Goal: Transaction & Acquisition: Purchase product/service

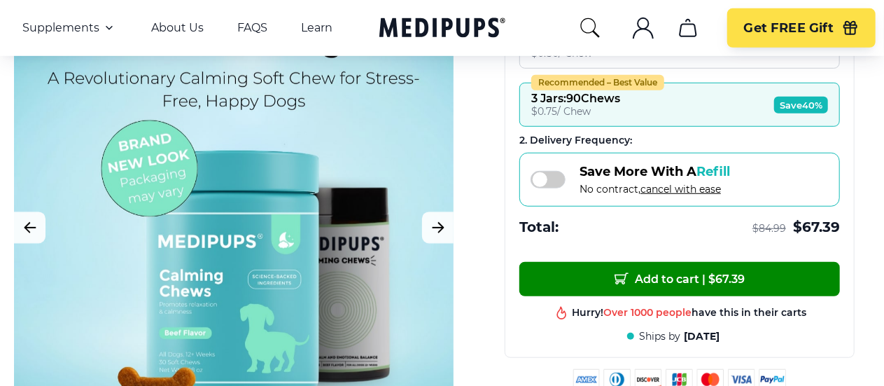
click at [560, 171] on span at bounding box center [548, 179] width 35 height 17
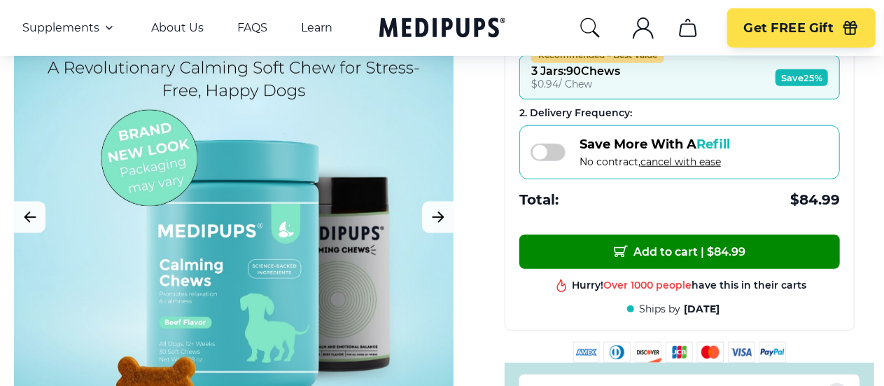
scroll to position [393, 0]
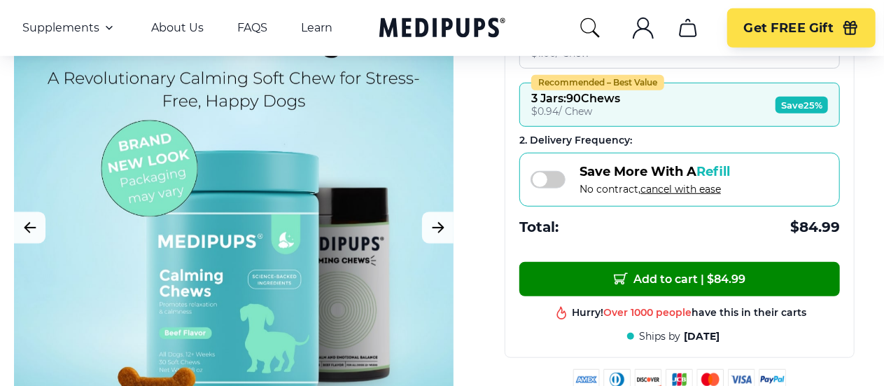
click at [560, 171] on span at bounding box center [548, 179] width 35 height 17
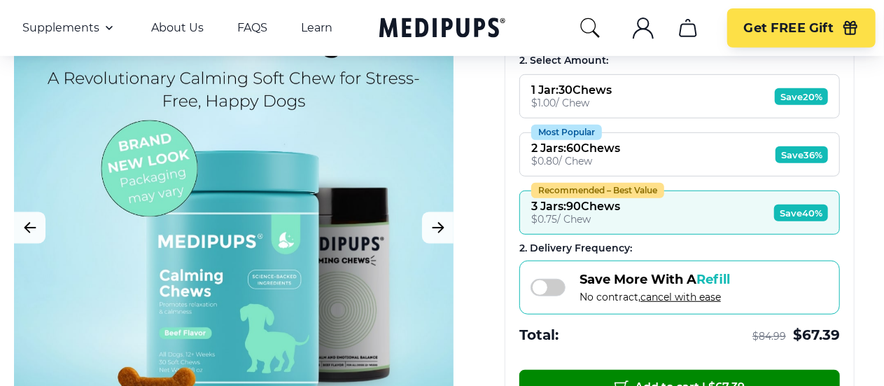
scroll to position [280, 0]
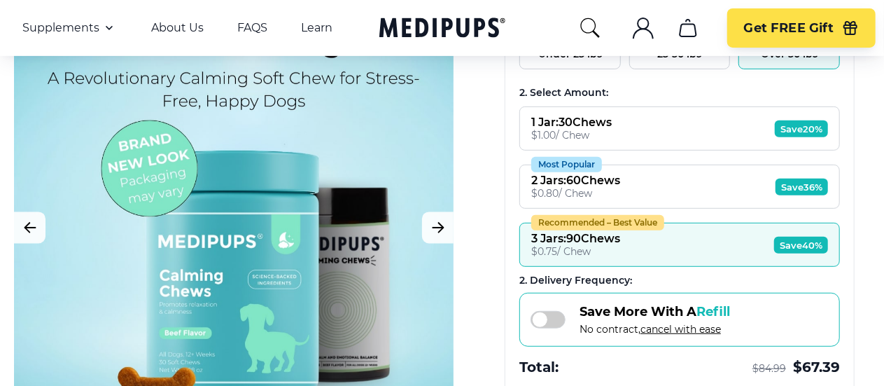
click at [701, 239] on button "Recommended – Best Value 3 Jars : 90 Chews $ 0.75 / Chew Save 40%" at bounding box center [679, 245] width 321 height 44
click at [703, 229] on button "Recommended – Best Value 3 Jars : 90 Chews $ 0.75 / Chew Save 40%" at bounding box center [679, 245] width 321 height 44
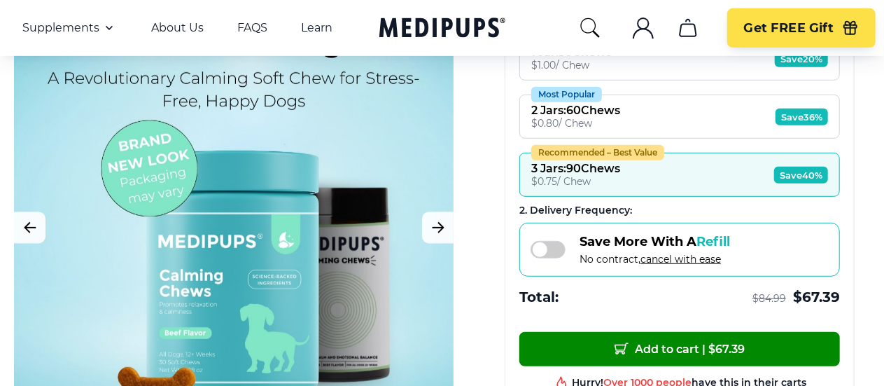
scroll to position [420, 0]
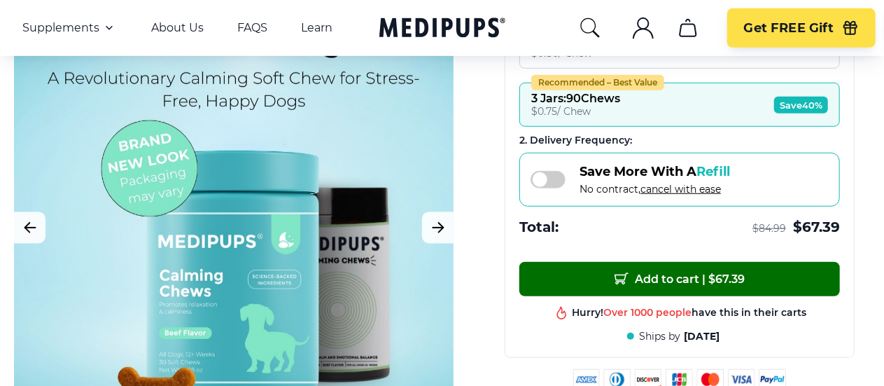
click at [693, 272] on span "Add to cart | $ 67.39" at bounding box center [680, 279] width 130 height 15
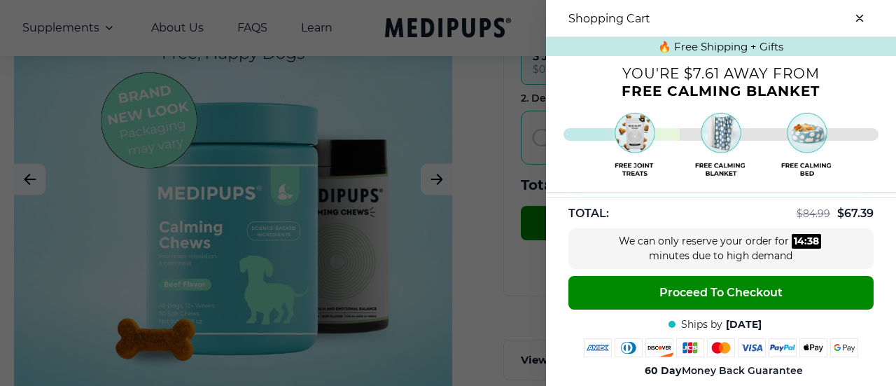
click at [864, 17] on button "close-cart" at bounding box center [860, 18] width 28 height 28
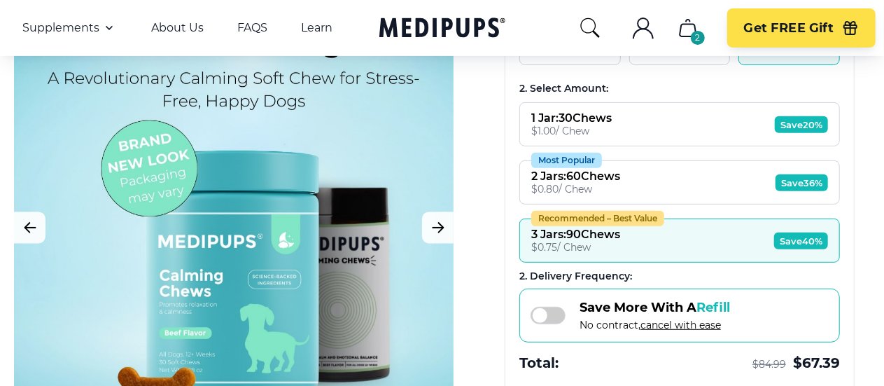
scroll to position [280, 0]
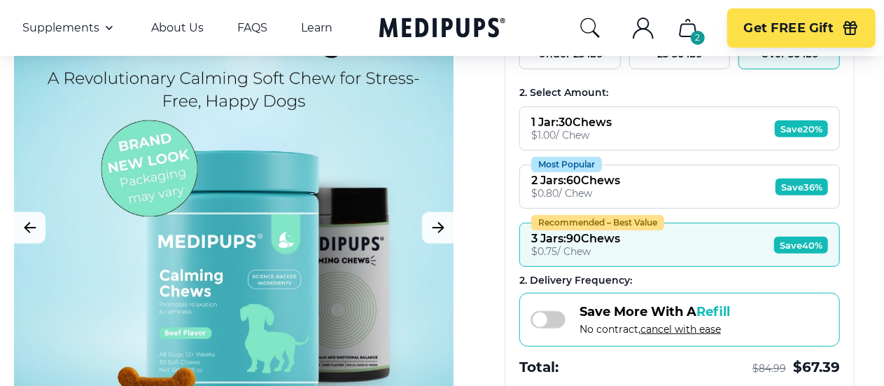
click at [715, 181] on button "Most Popular 2 Jars : 60 Chews $ 0.80 / Chew Save 36%" at bounding box center [679, 186] width 321 height 44
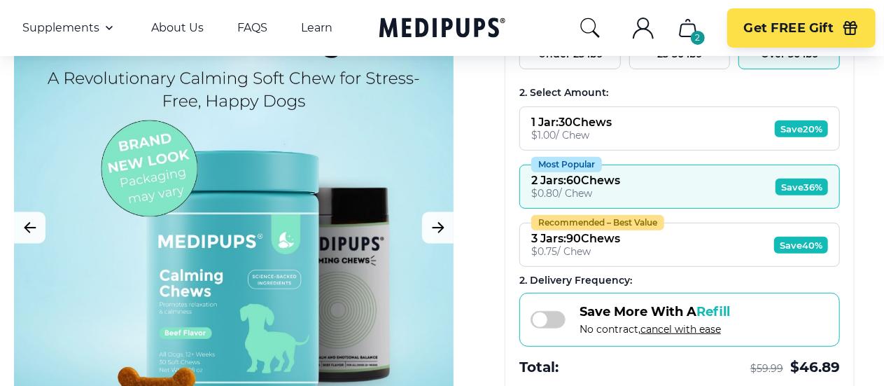
click at [543, 311] on span at bounding box center [548, 319] width 35 height 17
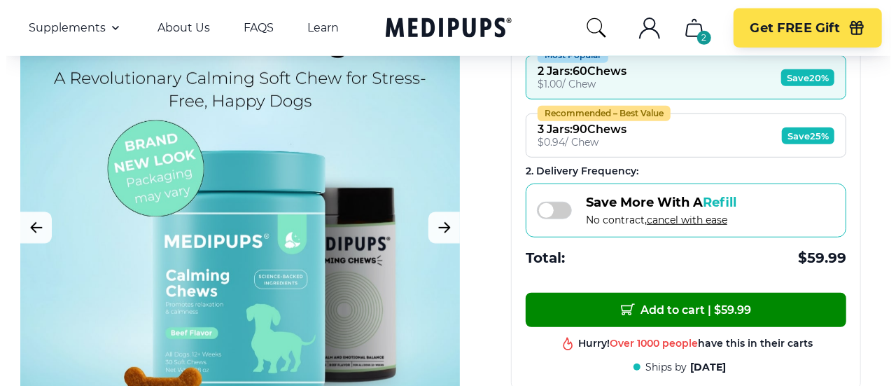
scroll to position [393, 0]
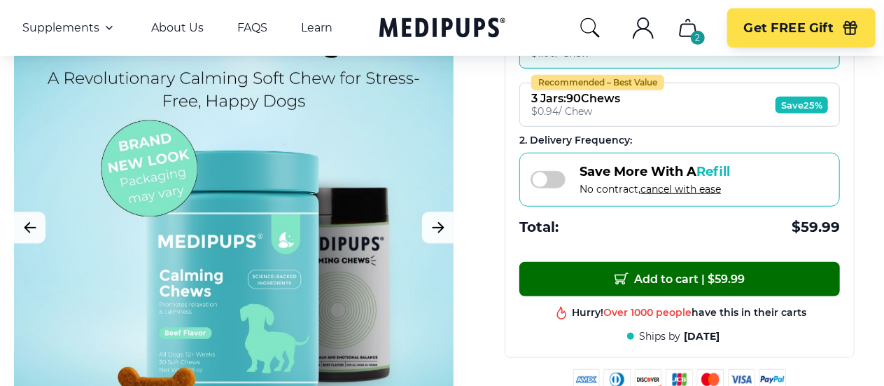
click at [693, 262] on button "Add to cart | $ 59.99" at bounding box center [679, 279] width 321 height 34
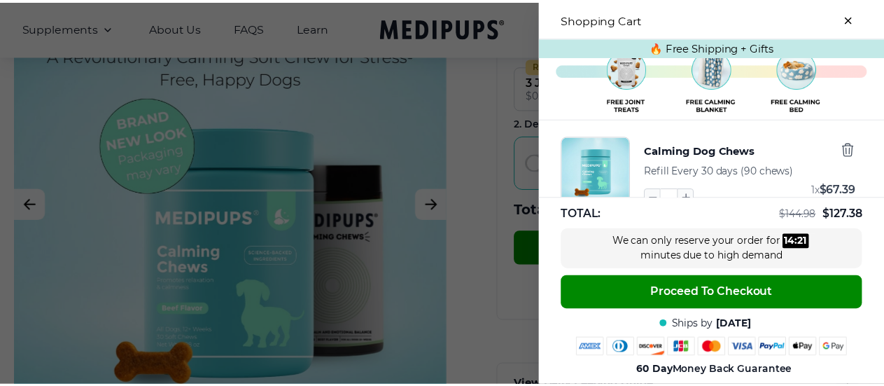
scroll to position [0, 0]
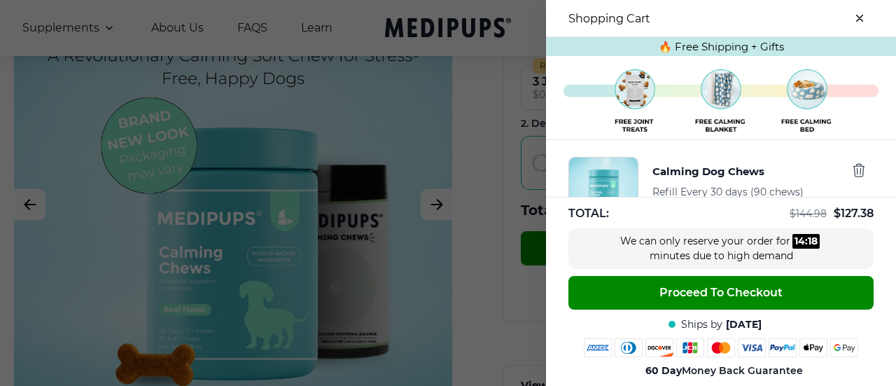
click at [860, 14] on button "close-cart" at bounding box center [860, 18] width 28 height 28
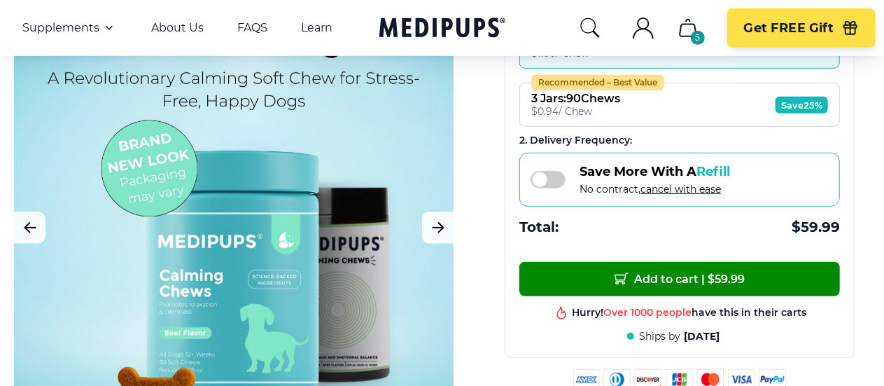
click at [556, 171] on span at bounding box center [548, 179] width 35 height 17
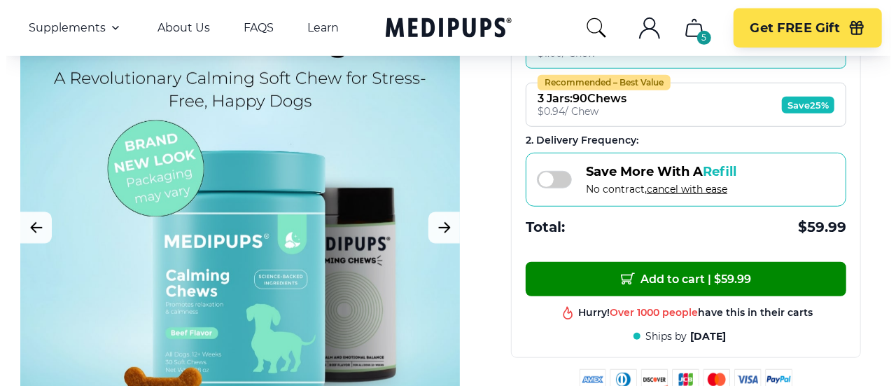
scroll to position [420, 0]
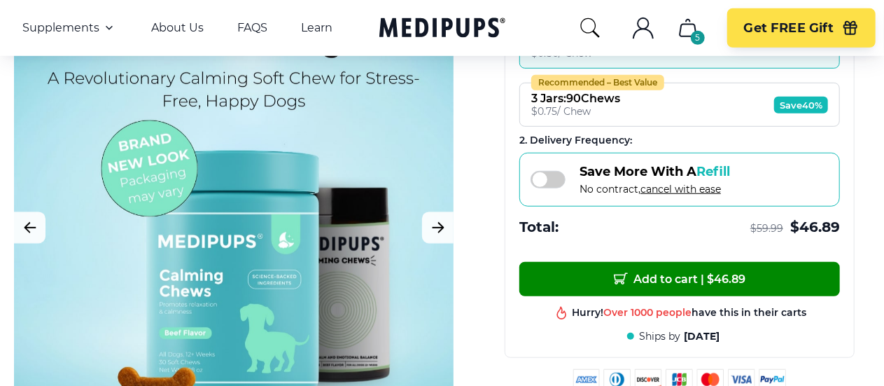
click at [715, 83] on button "Recommended – Best Value 3 Jars : 90 Chews $ 0.75 / Chew Save 40%" at bounding box center [679, 105] width 321 height 44
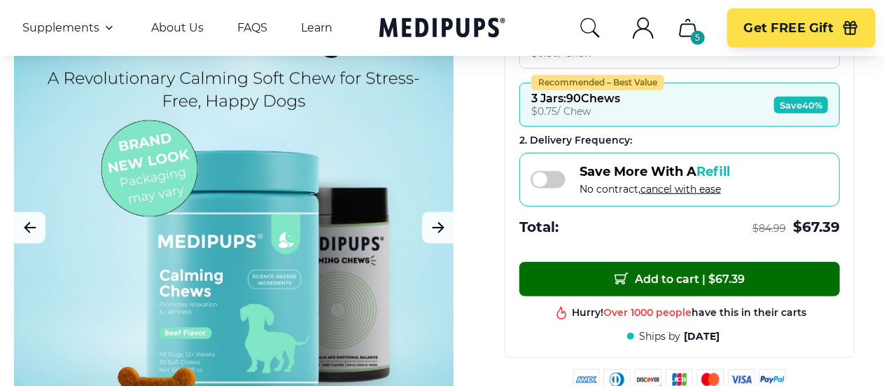
click at [708, 272] on span "Add to cart | $ 67.39" at bounding box center [680, 279] width 130 height 15
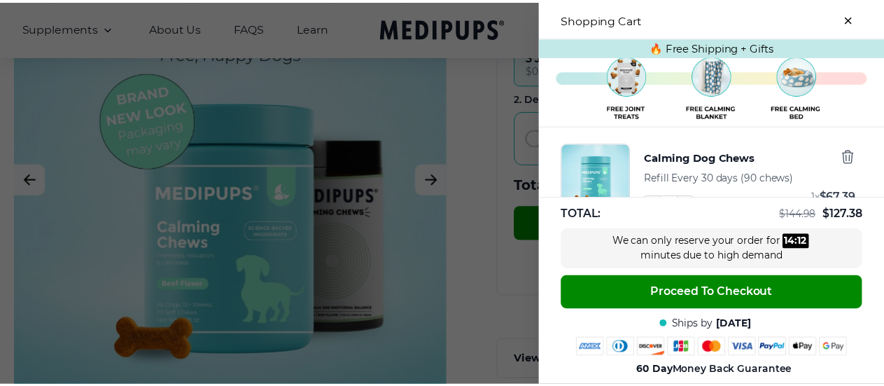
scroll to position [0, 0]
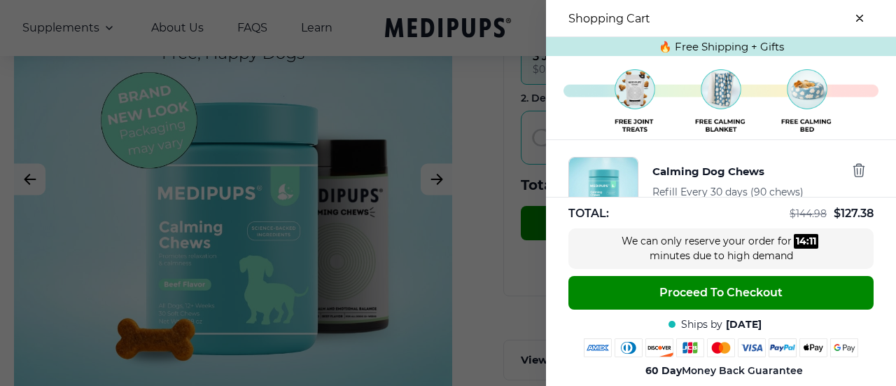
click at [865, 19] on button "close-cart" at bounding box center [860, 18] width 28 height 28
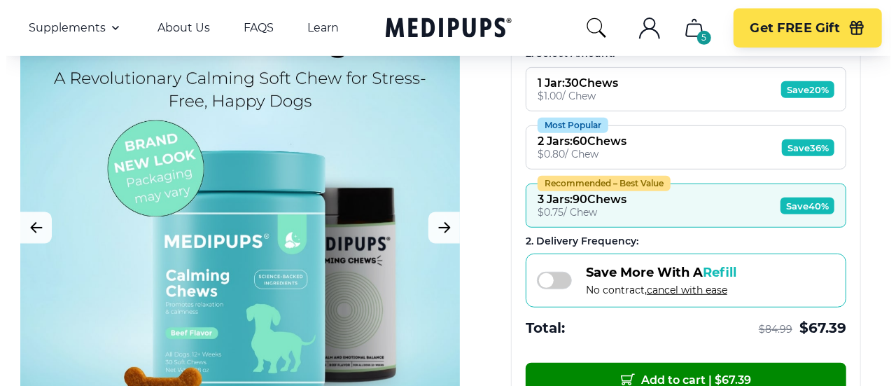
scroll to position [280, 0]
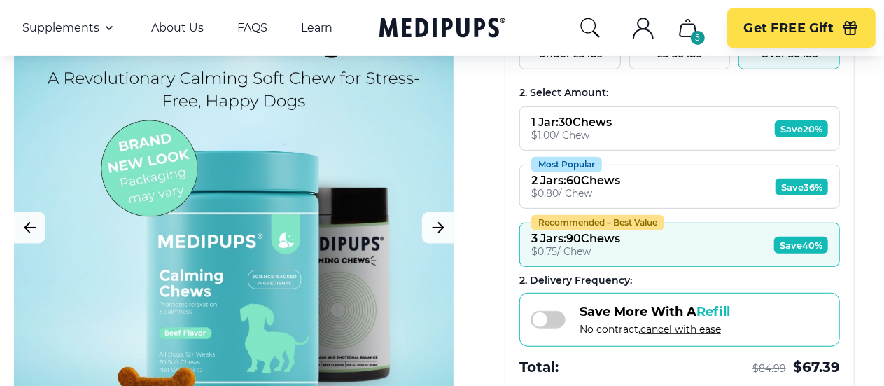
click at [687, 38] on icon "cart" at bounding box center [688, 28] width 22 height 22
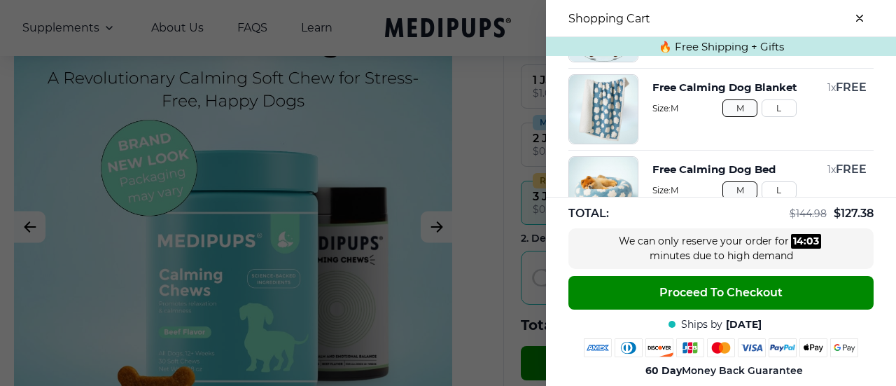
scroll to position [350, 0]
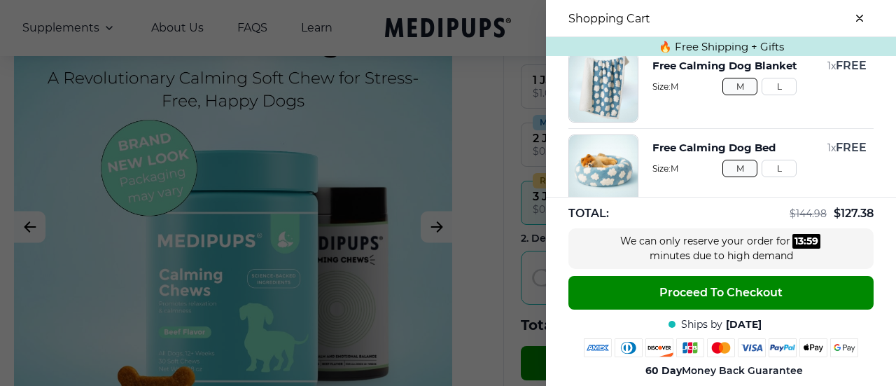
click at [775, 162] on button "L" at bounding box center [779, 168] width 35 height 17
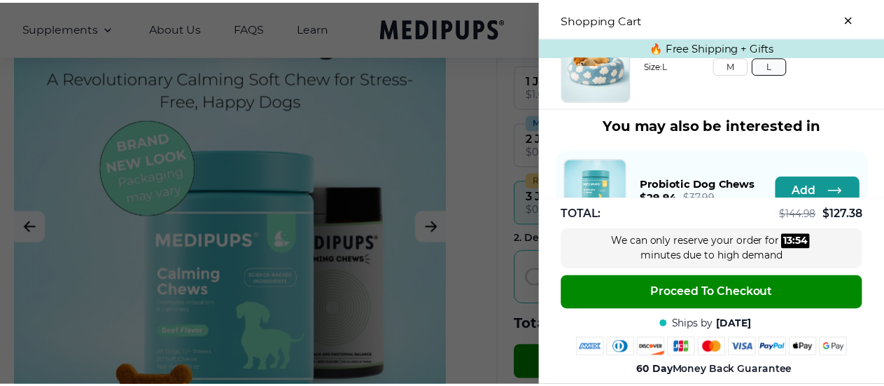
scroll to position [452, 0]
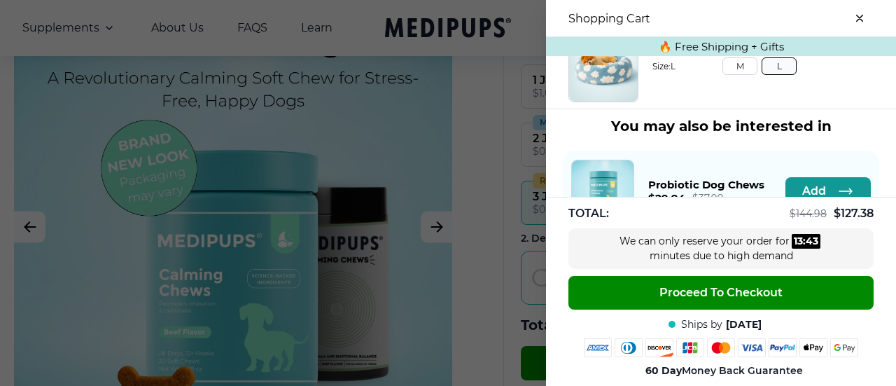
click at [862, 15] on icon "close-cart" at bounding box center [859, 18] width 7 height 7
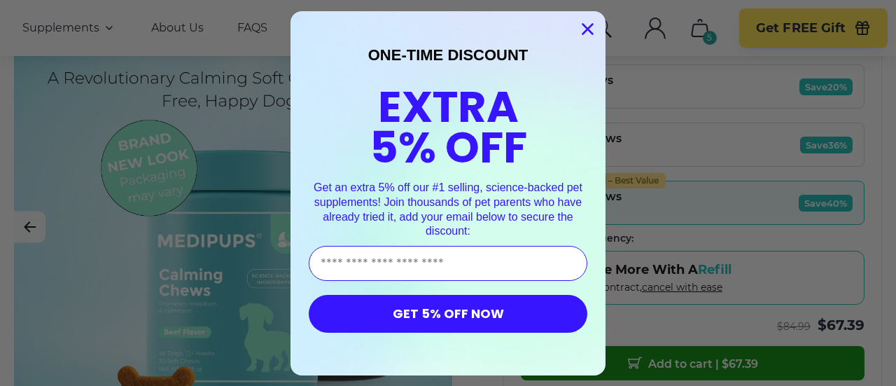
click at [587, 24] on circle "Close dialog" at bounding box center [587, 28] width 23 height 23
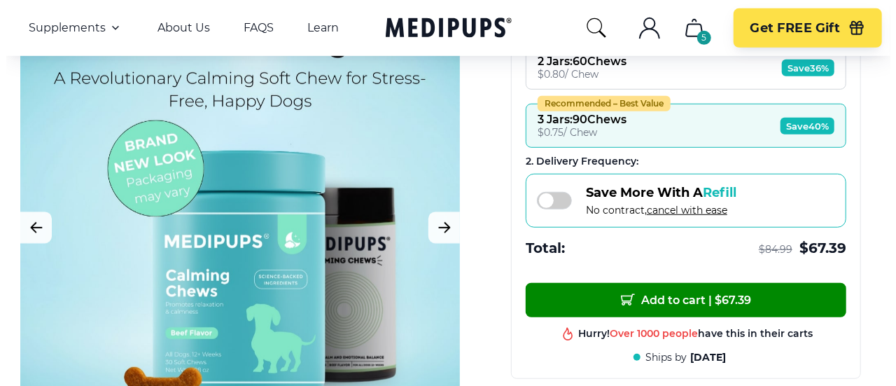
scroll to position [420, 0]
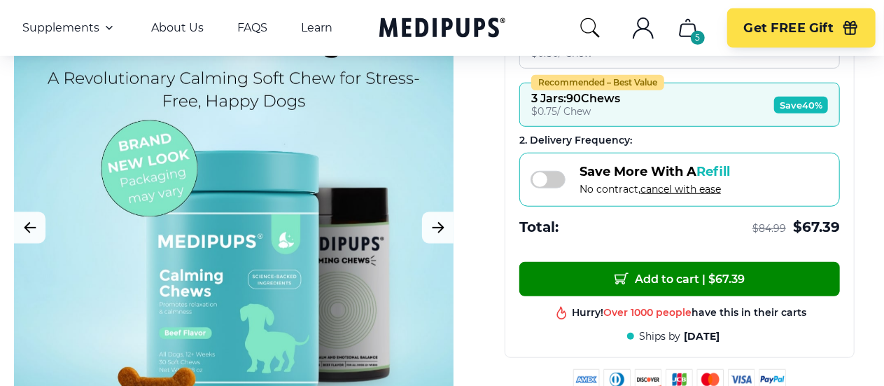
click at [680, 31] on icon "cart" at bounding box center [688, 28] width 16 height 17
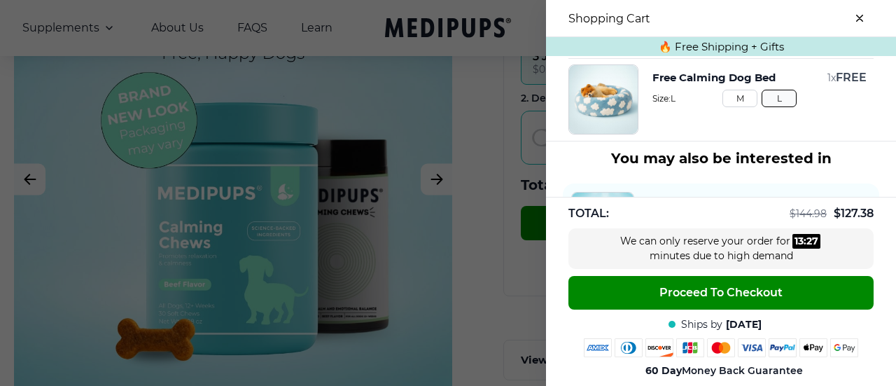
click at [859, 23] on button "close-cart" at bounding box center [860, 18] width 28 height 28
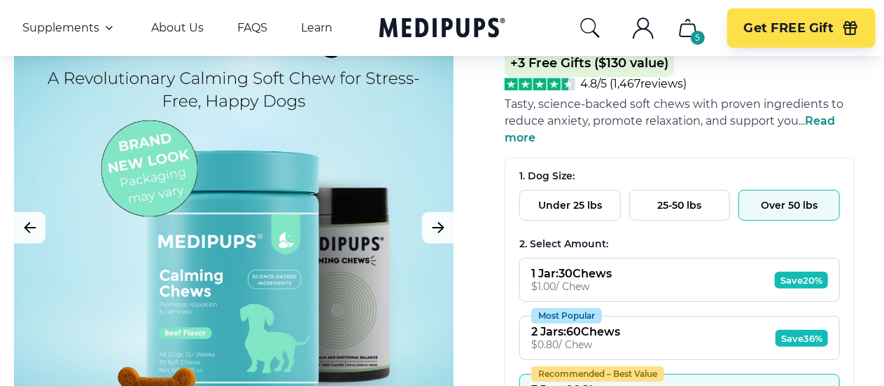
scroll to position [70, 0]
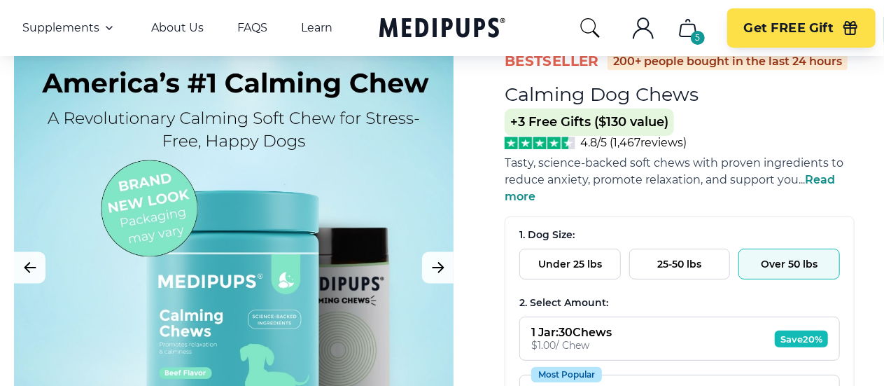
click at [727, 316] on button "1 Jar : 30 Chews $ 1.00 / Chew Save 20%" at bounding box center [679, 338] width 321 height 44
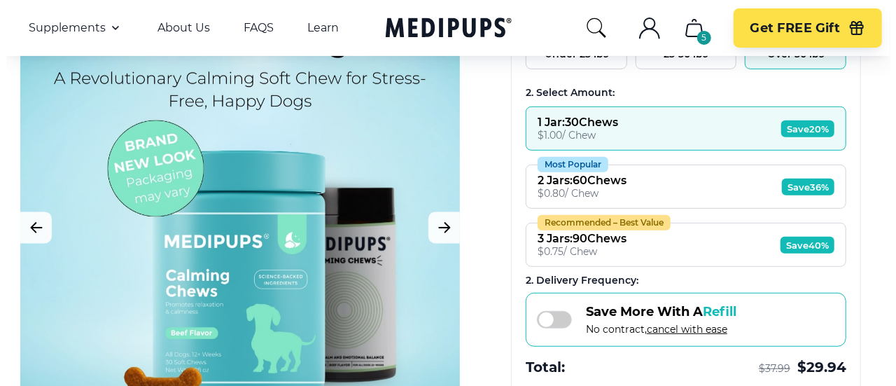
scroll to position [420, 0]
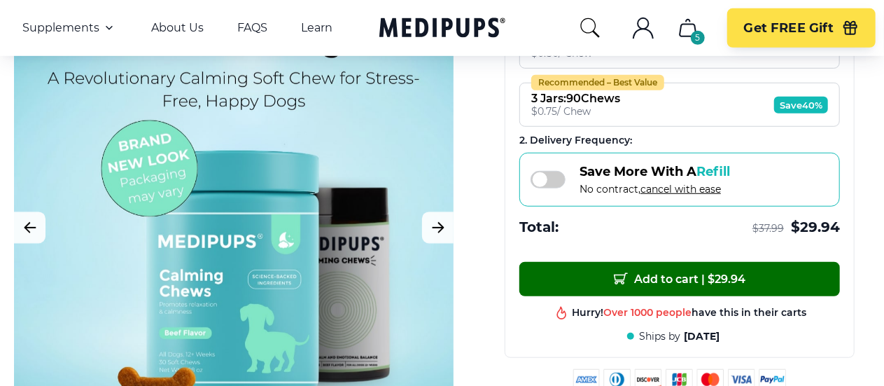
click at [724, 272] on span "Add to cart | $ 29.94" at bounding box center [680, 279] width 132 height 15
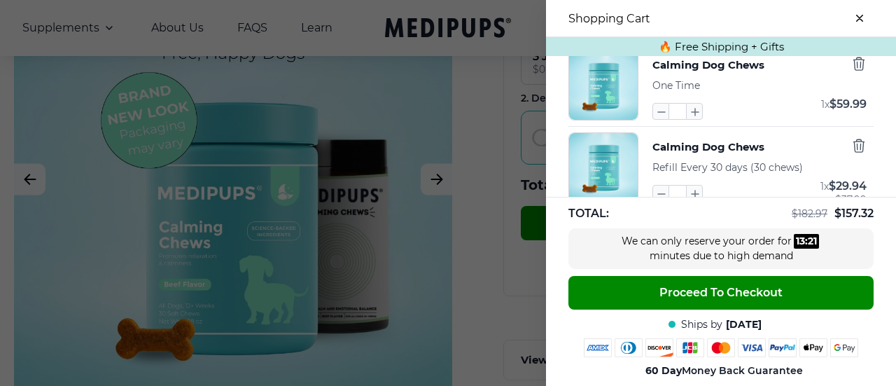
scroll to position [210, 0]
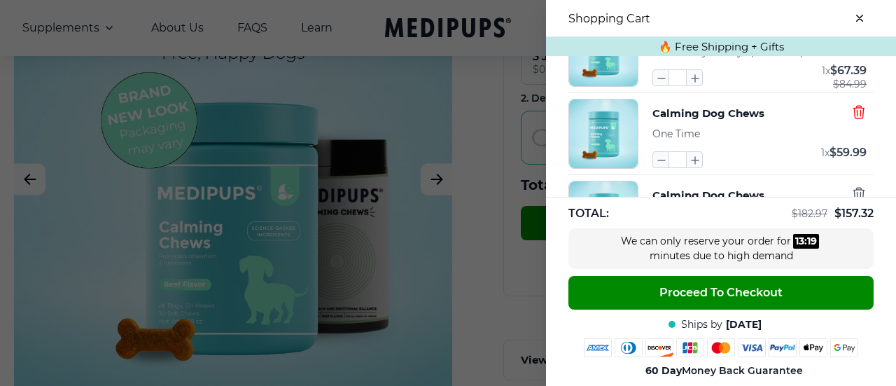
click at [851, 110] on icon "button" at bounding box center [858, 111] width 15 height 15
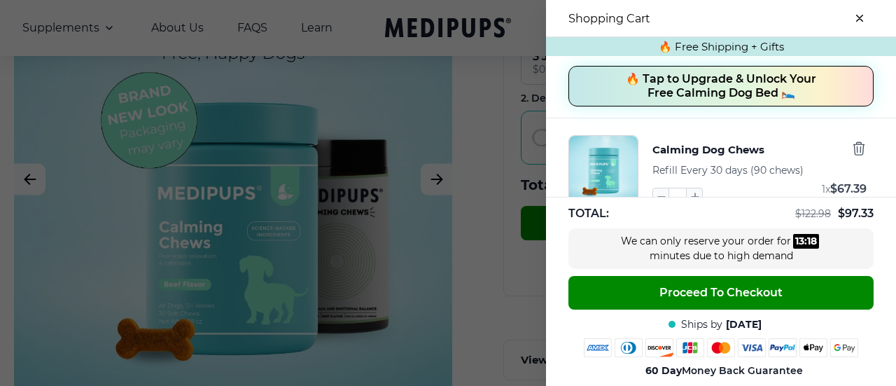
scroll to position [116, 0]
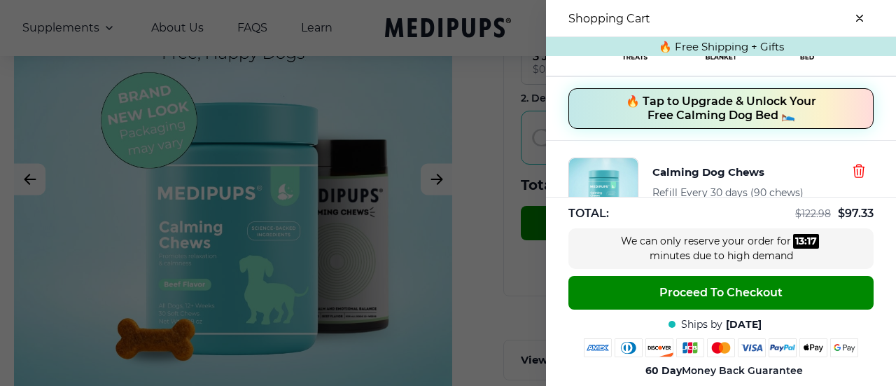
click at [853, 169] on icon "button" at bounding box center [858, 170] width 15 height 15
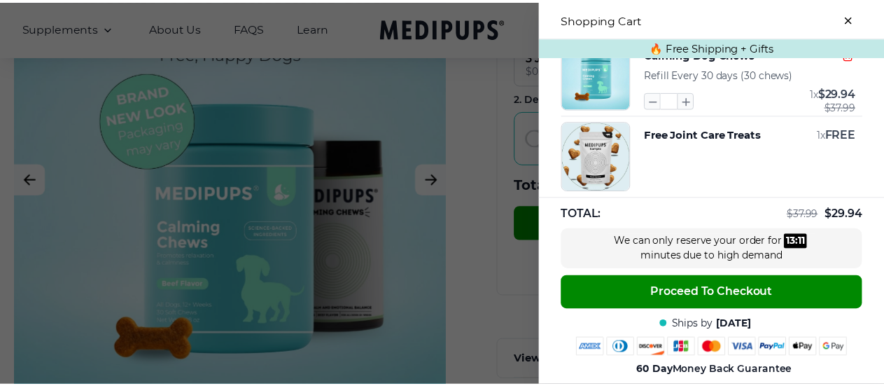
scroll to position [256, 0]
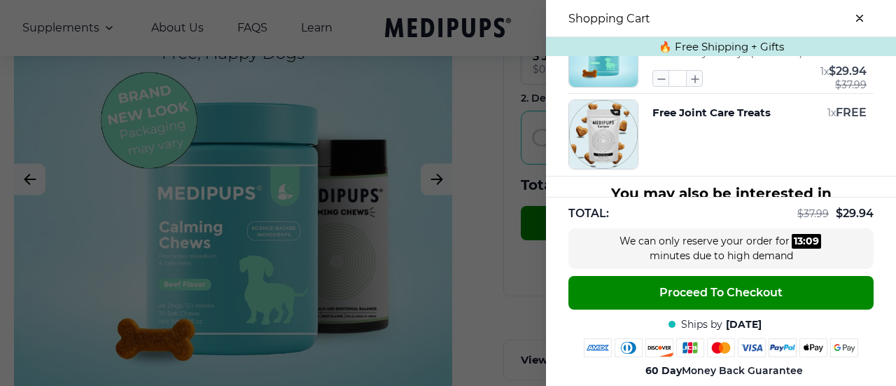
drag, startPoint x: 858, startPoint y: 15, endPoint x: 769, endPoint y: 9, distance: 89.1
click at [858, 17] on icon "close-cart" at bounding box center [859, 18] width 7 height 7
